Goal: Task Accomplishment & Management: Manage account settings

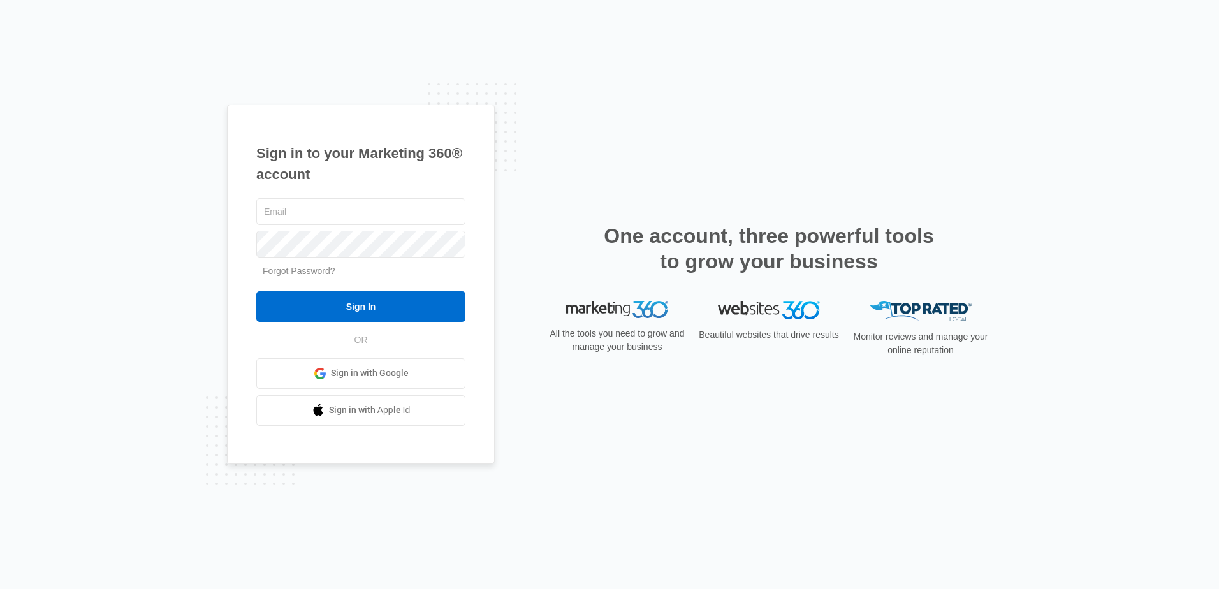
click at [291, 272] on link "Forgot Password?" at bounding box center [299, 271] width 73 height 10
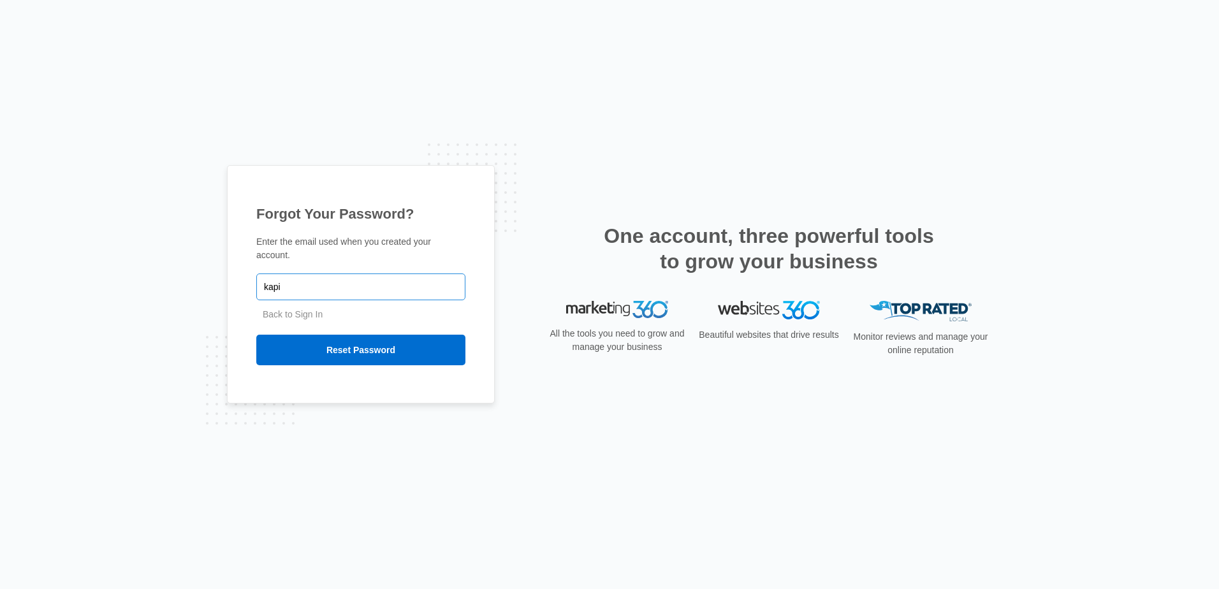
type input "[EMAIL_ADDRESS][DOMAIN_NAME]"
click at [303, 346] on input "Reset Password" at bounding box center [360, 350] width 209 height 31
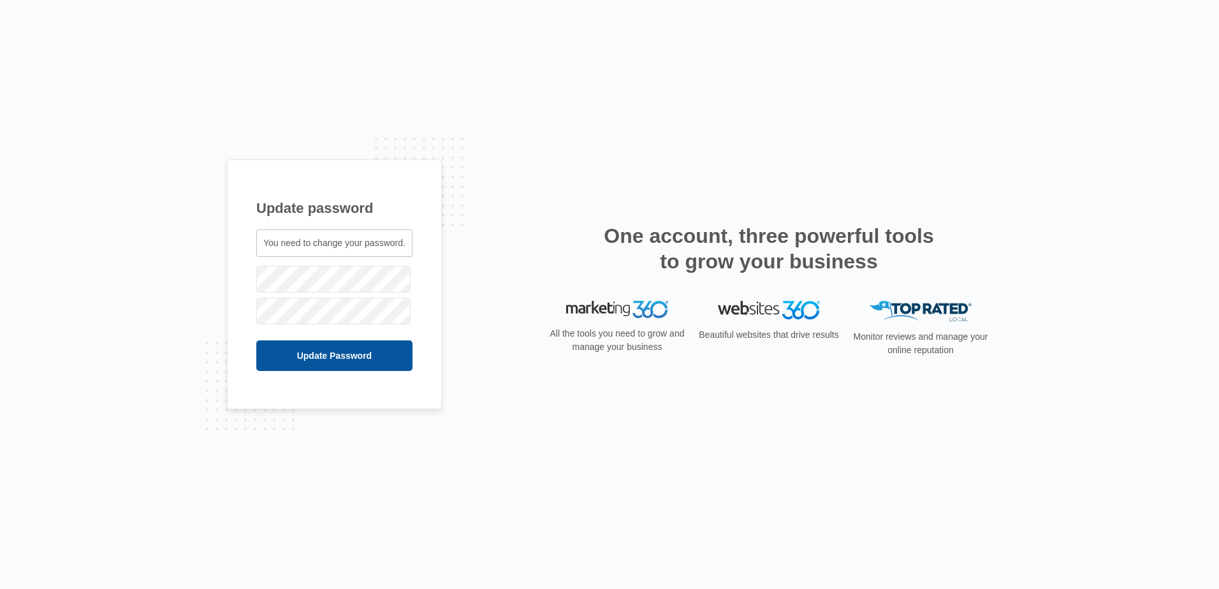
click at [344, 352] on input "Update Password" at bounding box center [334, 355] width 156 height 31
click at [325, 361] on input "Update Password" at bounding box center [318, 355] width 124 height 31
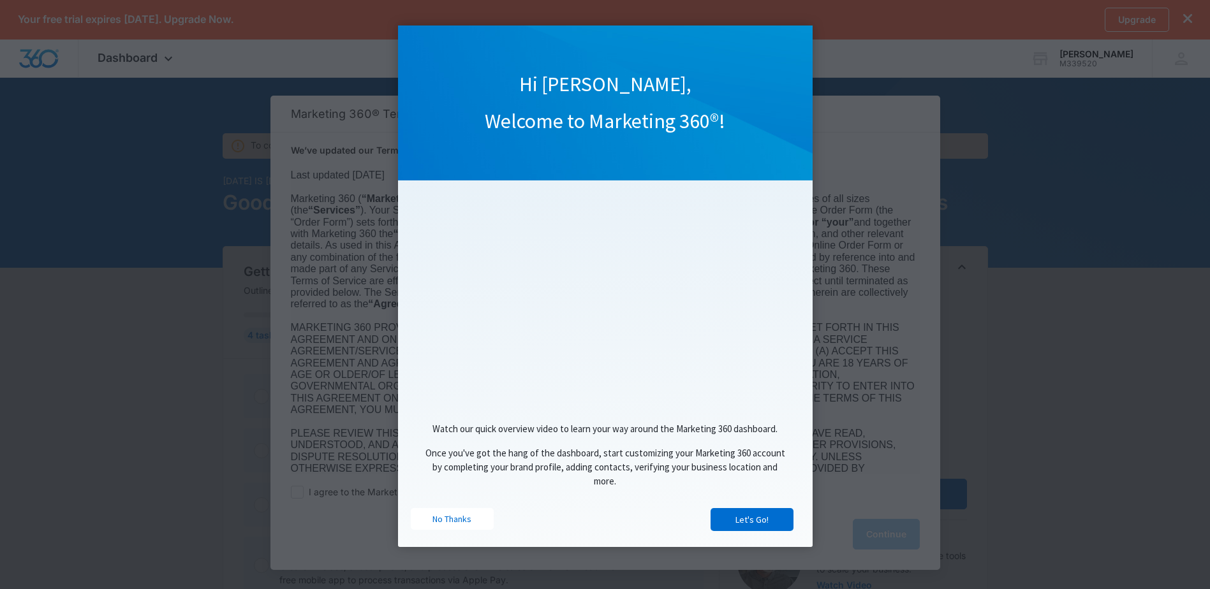
click at [676, 144] on div "Hi [PERSON_NAME], Welcome to Marketing 360®!" at bounding box center [605, 103] width 414 height 155
click at [436, 521] on link "No Thanks" at bounding box center [452, 519] width 83 height 22
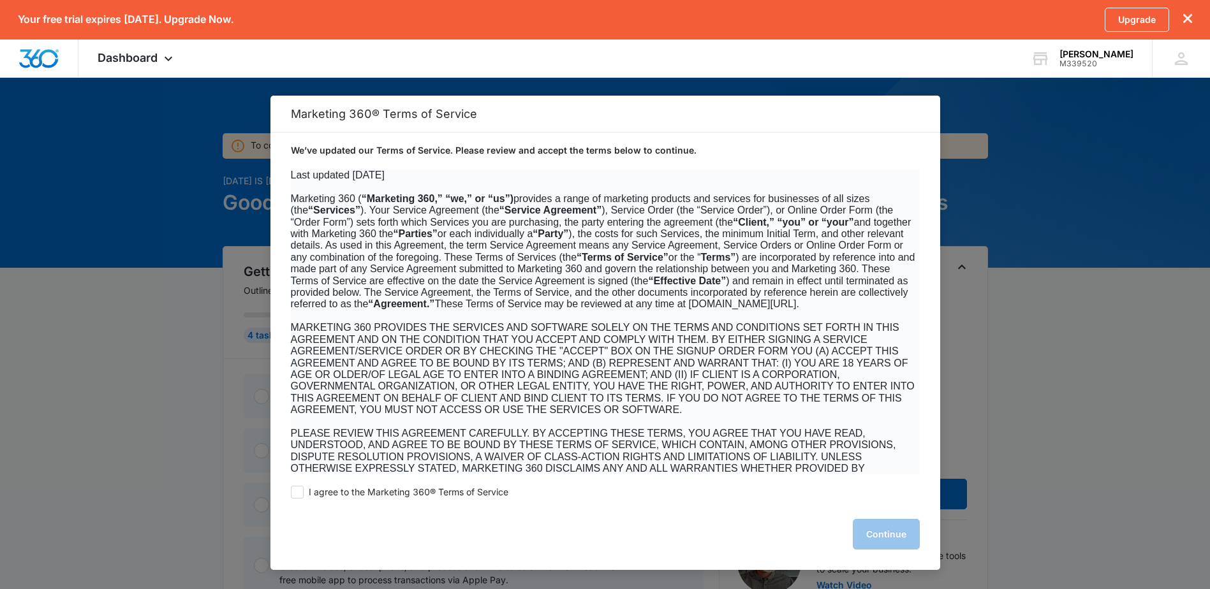
drag, startPoint x: 293, startPoint y: 490, endPoint x: 337, endPoint y: 507, distance: 47.8
click at [293, 490] on span at bounding box center [297, 492] width 13 height 13
click at [293, 490] on input "I agree to the Marketing 360® Terms of Service" at bounding box center [297, 492] width 13 height 13
checkbox input "true"
click at [893, 534] on button "Continue" at bounding box center [885, 534] width 67 height 31
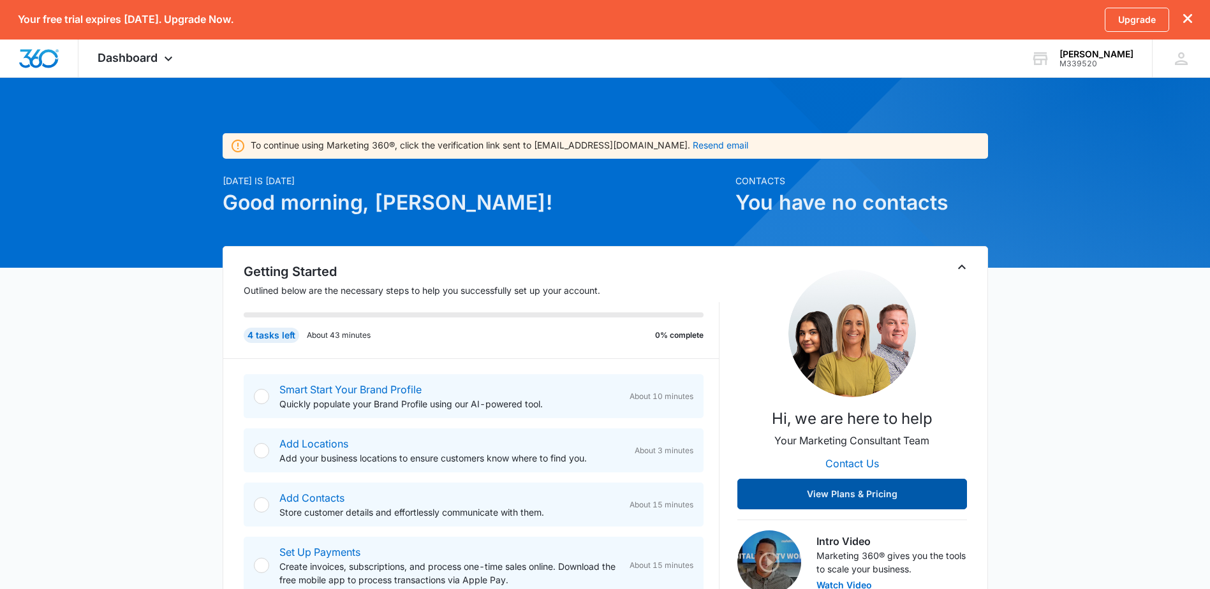
click at [890, 488] on button "View Plans & Pricing" at bounding box center [852, 494] width 230 height 31
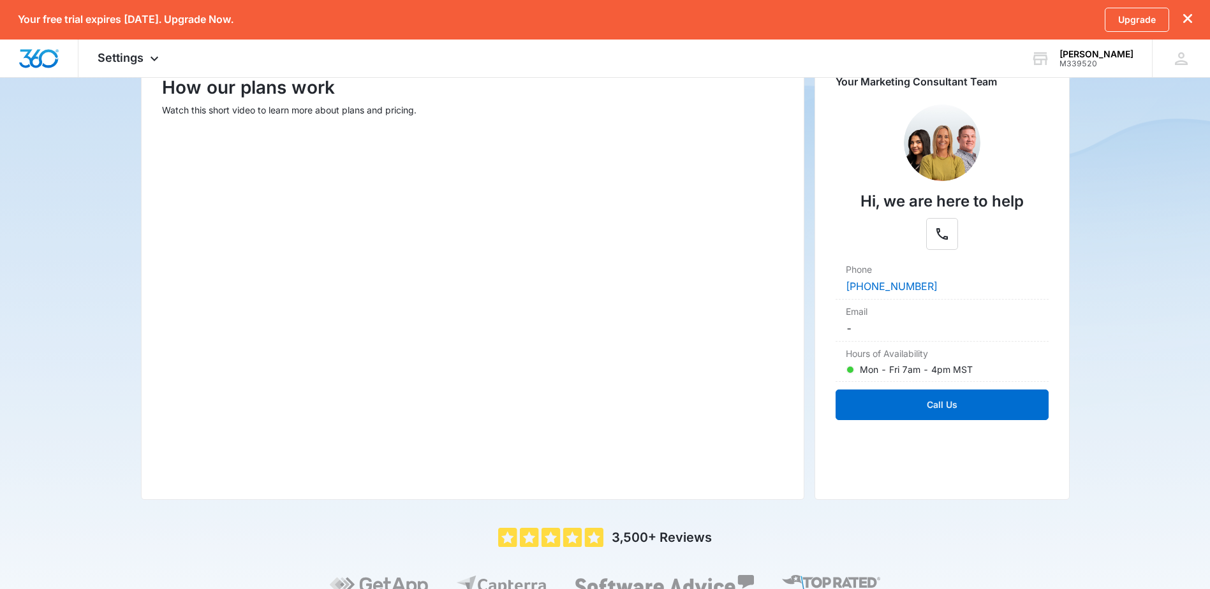
scroll to position [274, 0]
